Goal: Download file/media

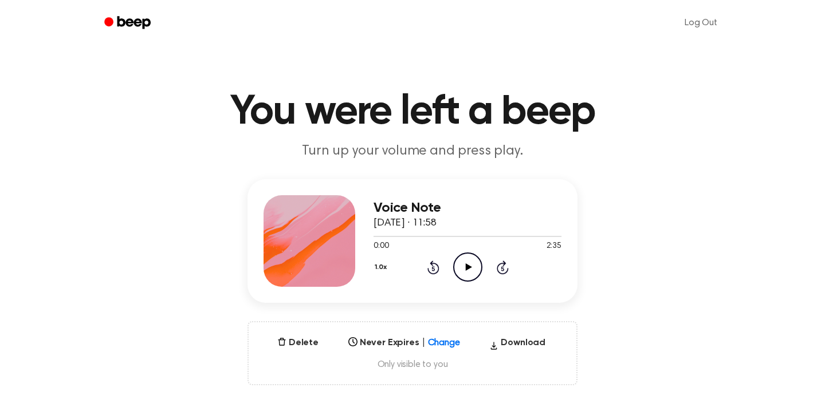
click at [469, 266] on icon at bounding box center [468, 266] width 6 height 7
click at [520, 337] on button "Download" at bounding box center [517, 345] width 65 height 18
click at [512, 341] on button "Download" at bounding box center [517, 345] width 65 height 18
click at [473, 270] on icon "Play Audio" at bounding box center [467, 267] width 29 height 29
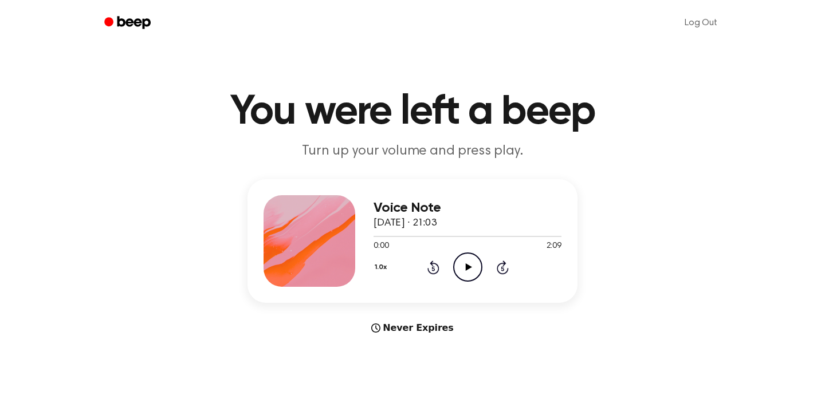
click at [471, 273] on icon "Play Audio" at bounding box center [467, 267] width 29 height 29
